Goal: Task Accomplishment & Management: Complete application form

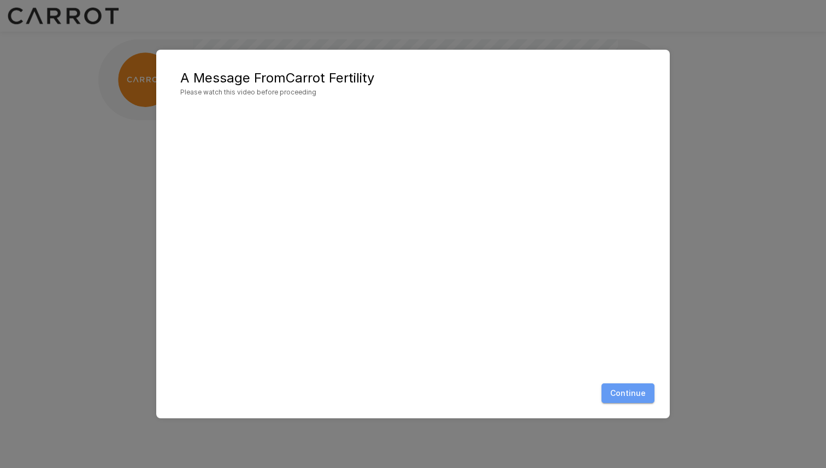
click at [645, 390] on button "Continue" at bounding box center [627, 393] width 53 height 20
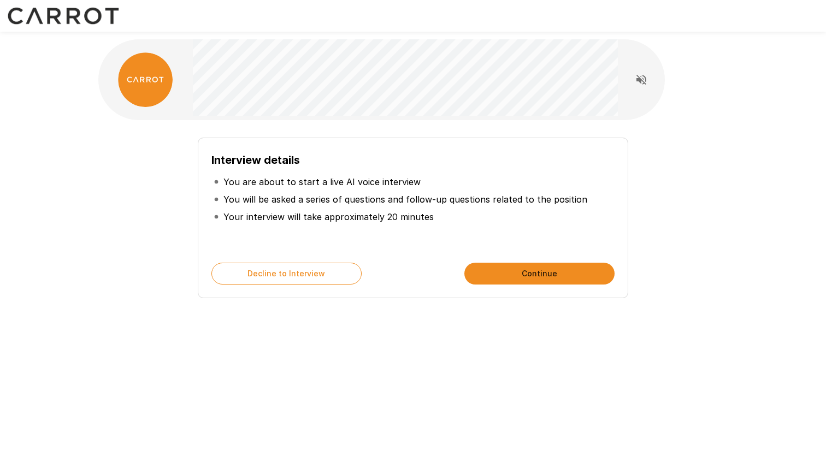
click at [274, 187] on p "You are about to start a live AI voice interview" at bounding box center [321, 181] width 197 height 13
click at [272, 195] on p "You will be asked a series of questions and follow-up questions related to the …" at bounding box center [405, 199] width 364 height 13
click at [312, 277] on button "Decline to Interview" at bounding box center [286, 274] width 150 height 22
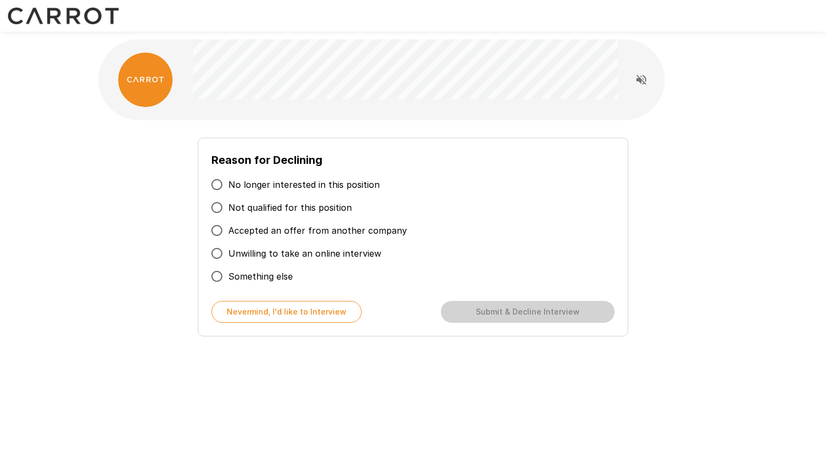
click at [300, 253] on span "Unwilling to take an online interview" at bounding box center [304, 253] width 153 height 13
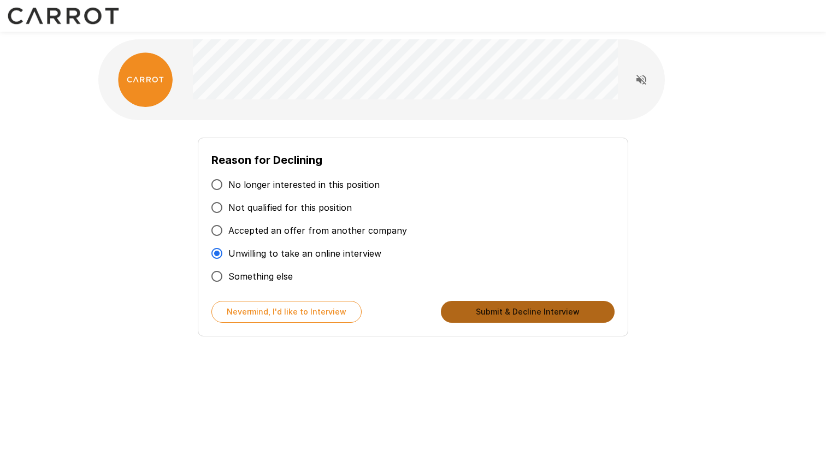
click at [542, 320] on button "Submit & Decline Interview" at bounding box center [528, 312] width 174 height 22
